Goal: Task Accomplishment & Management: Manage account settings

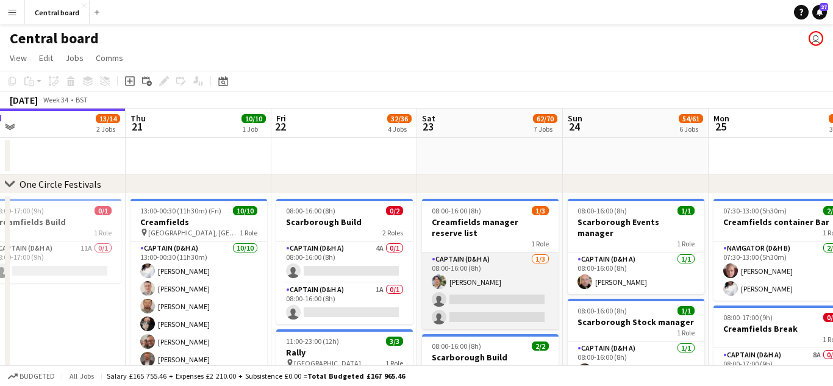
click at [528, 301] on app-card-role "Captain (D&H A) [DATE] 08:00-16:00 (8h) [PERSON_NAME] single-neutral-actions si…" at bounding box center [490, 291] width 137 height 77
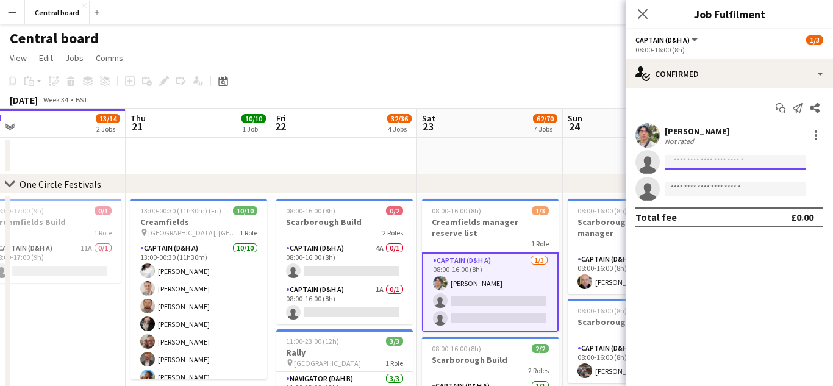
click at [728, 161] on input at bounding box center [736, 162] width 142 height 15
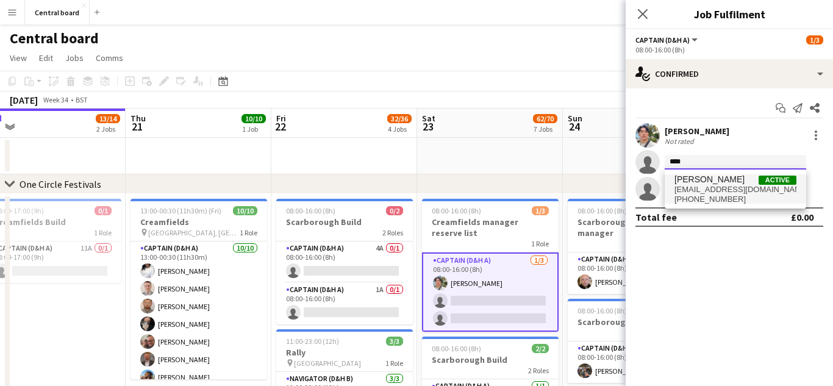
type input "****"
click at [724, 181] on span "[PERSON_NAME] Active" at bounding box center [736, 180] width 122 height 10
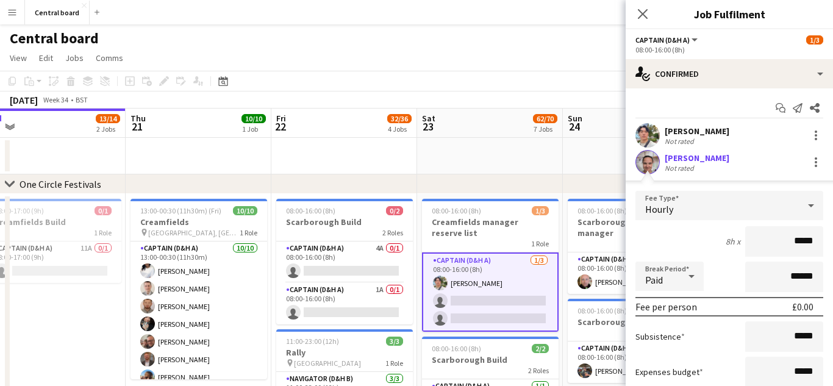
scroll to position [128, 0]
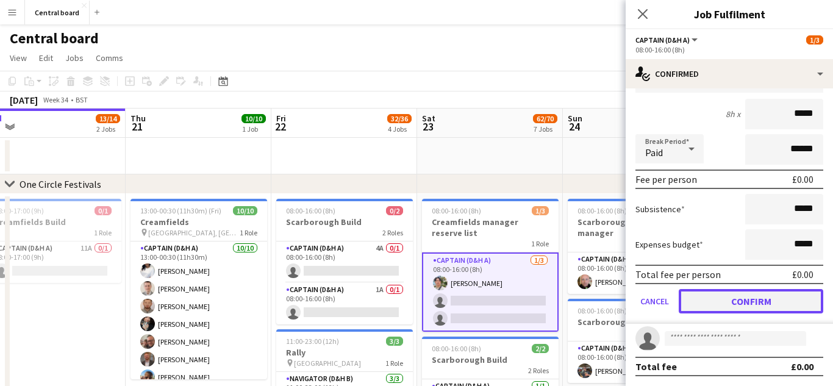
click at [743, 303] on button "Confirm" at bounding box center [751, 301] width 145 height 24
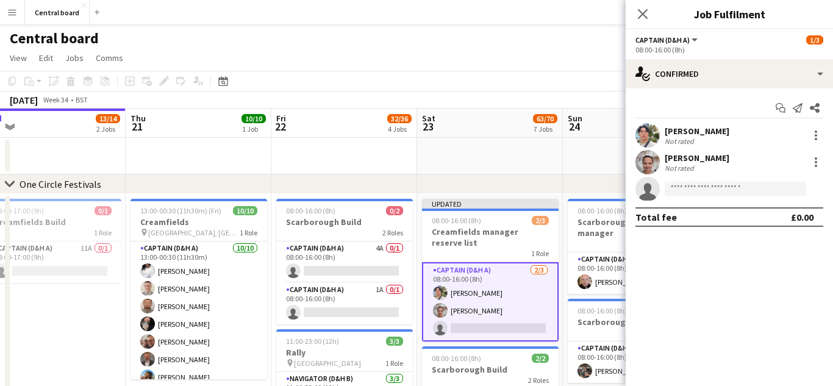
scroll to position [0, 0]
click at [641, 15] on icon at bounding box center [643, 14] width 12 height 12
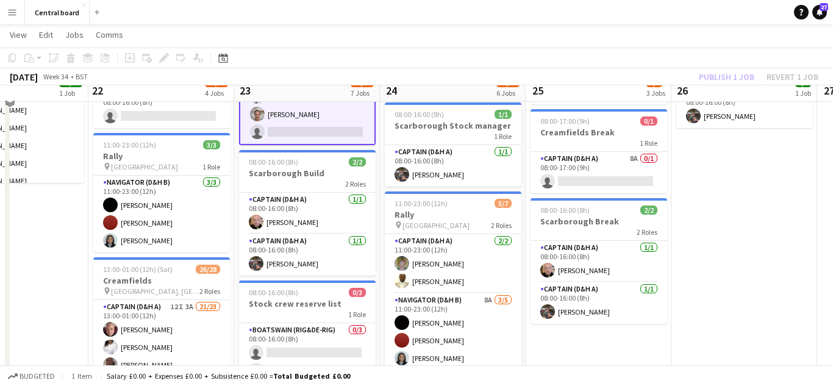
scroll to position [106, 0]
